Goal: Task Accomplishment & Management: Manage account settings

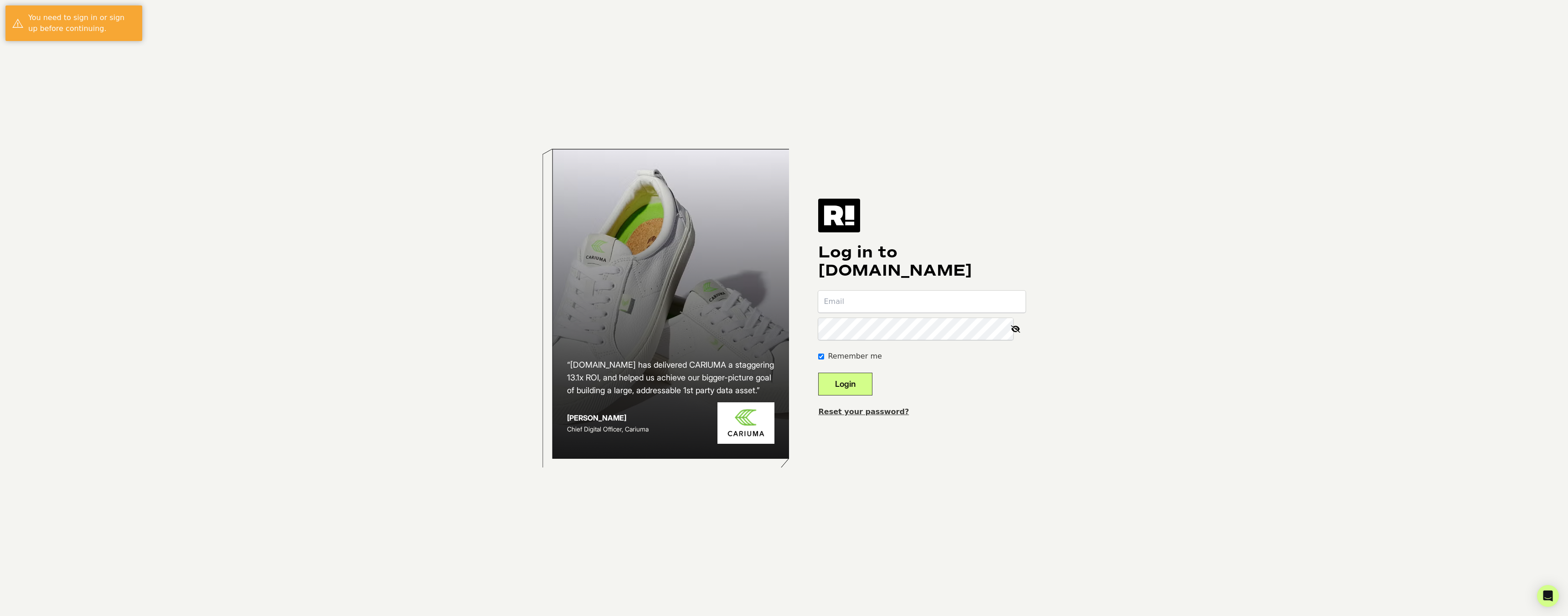
type input "ckuo@pecosoutdoor.com"
click at [872, 382] on button "Login" at bounding box center [846, 384] width 55 height 23
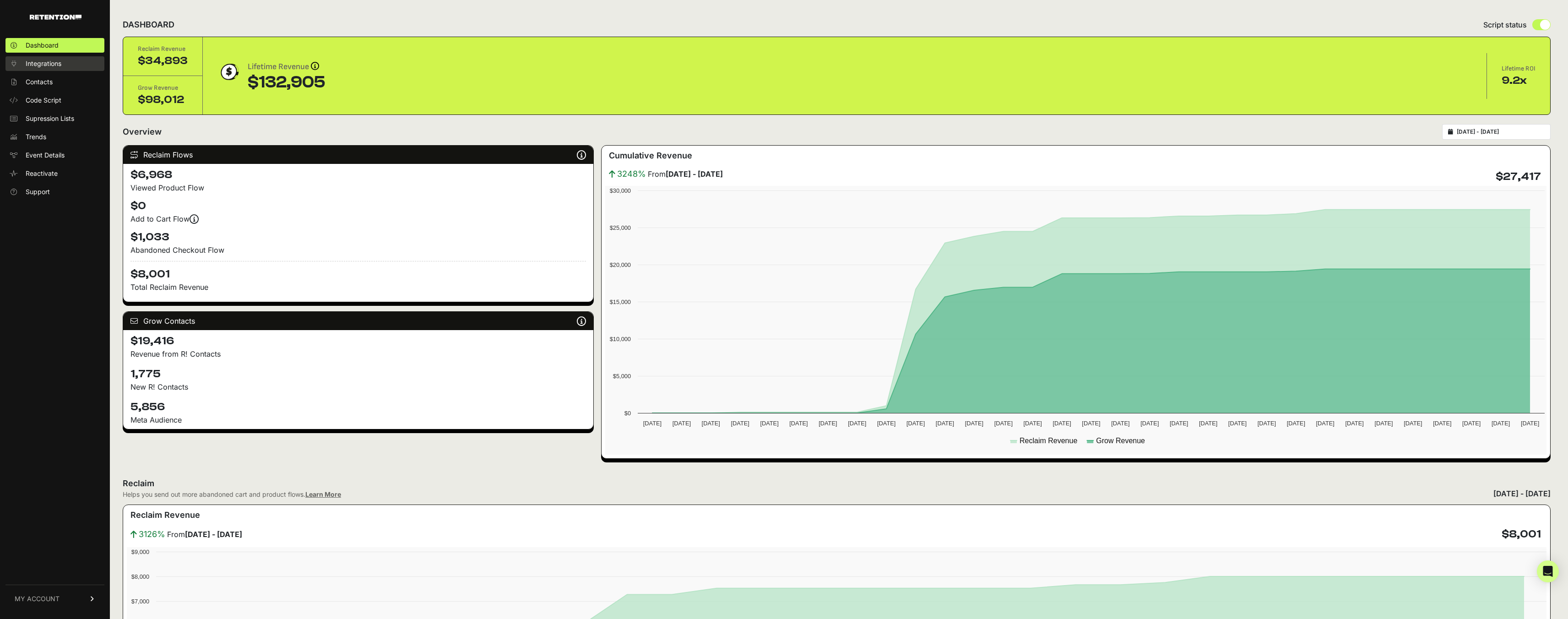
click at [55, 67] on span "Integrations" at bounding box center [44, 64] width 36 height 9
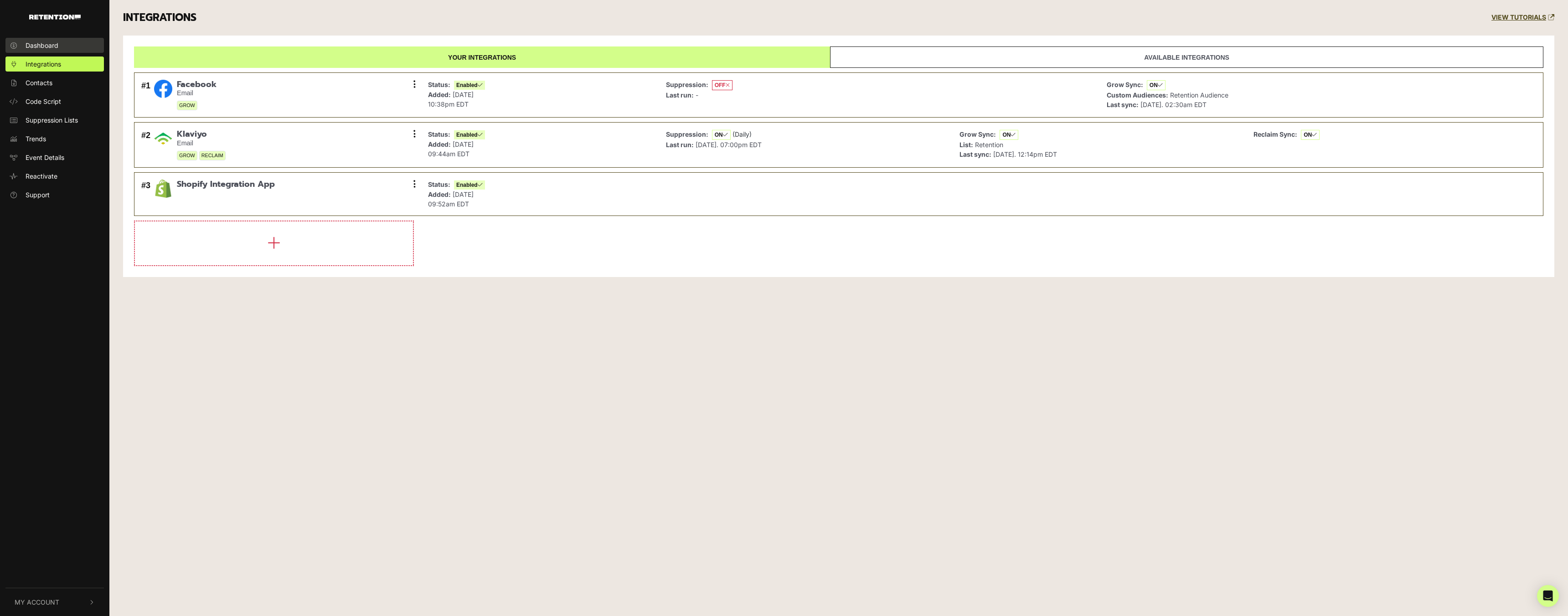
click at [52, 49] on span "Dashboard" at bounding box center [42, 45] width 32 height 10
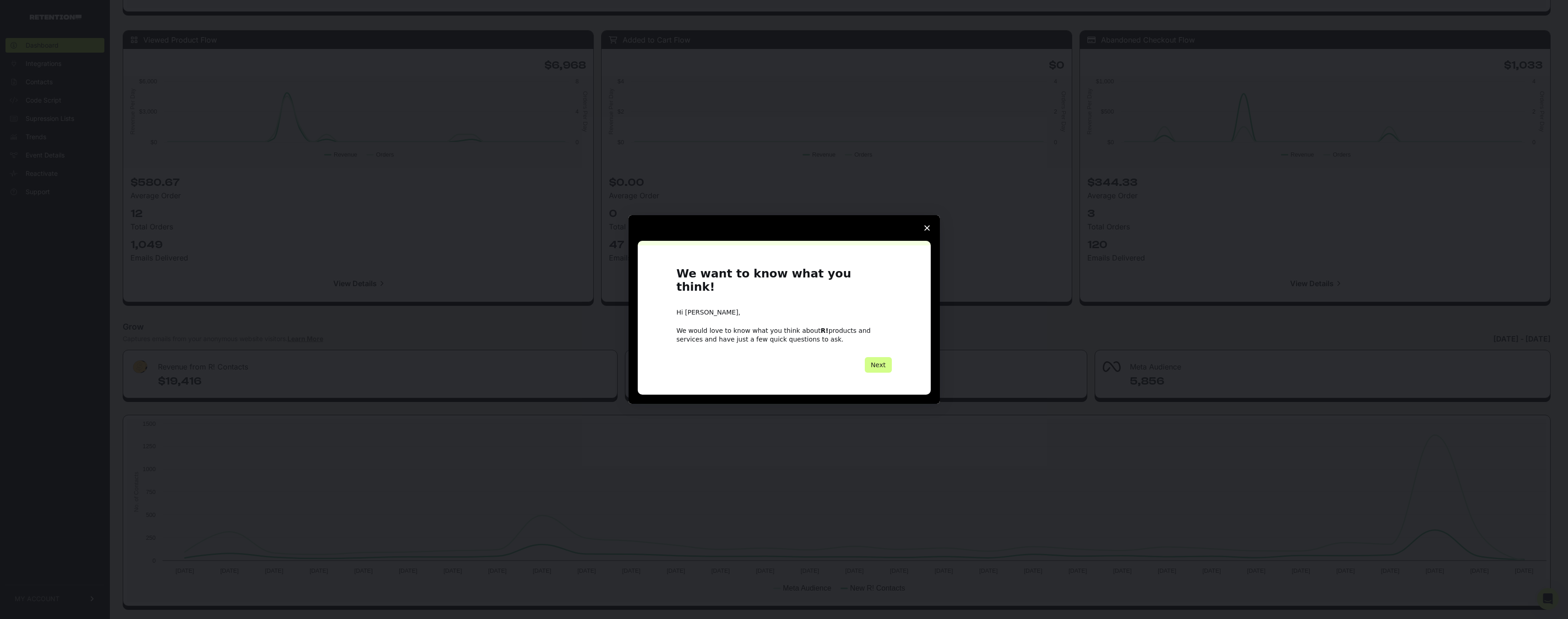
click at [927, 231] on polygon "Close survey" at bounding box center [927, 228] width 5 height 5
